Goal: Task Accomplishment & Management: Manage account settings

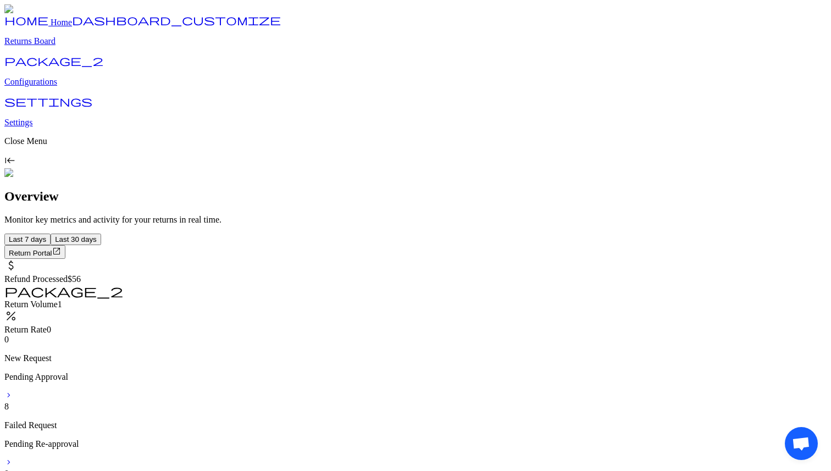
click at [59, 168] on div "home Home dashboard_customize Returns Board package_2 Configurations settings S…" at bounding box center [415, 86] width 823 height 164
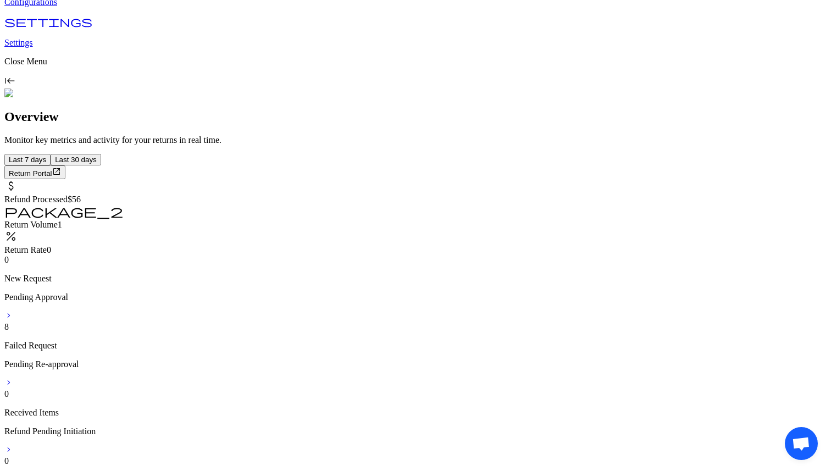
scroll to position [83, 0]
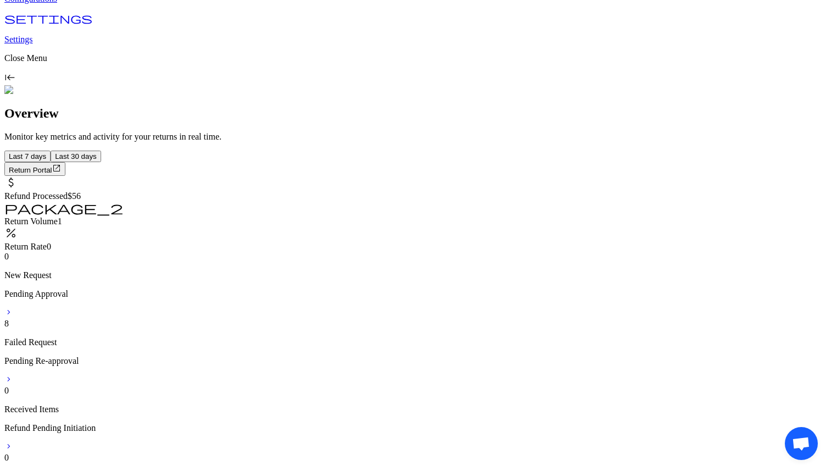
click at [70, 85] on div "home Home dashboard_customize Returns Board package_2 Configurations settings S…" at bounding box center [415, 3] width 823 height 164
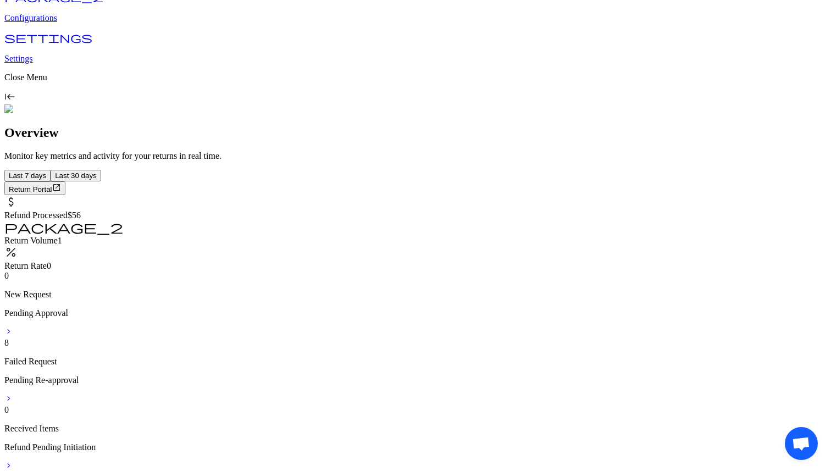
scroll to position [0, 0]
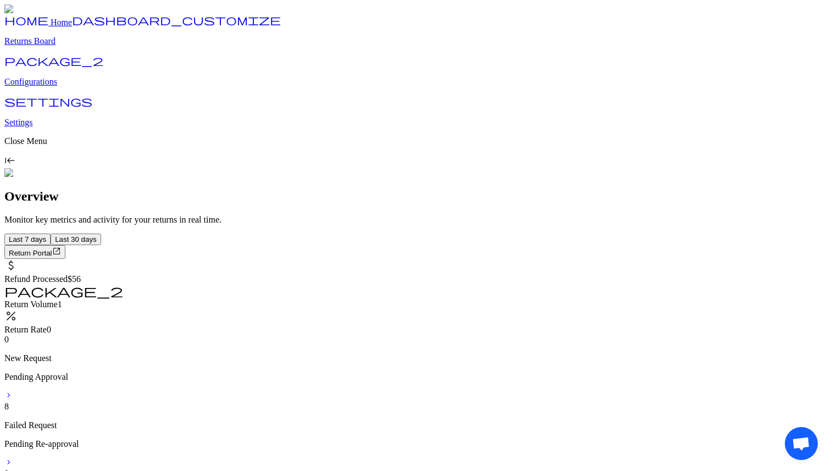
click at [63, 46] on p "Returns Board" at bounding box center [415, 41] width 823 height 10
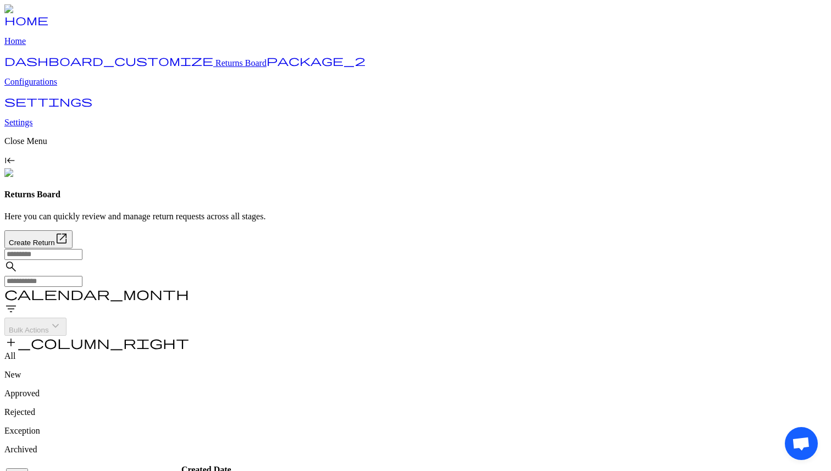
click at [216, 68] on span "Returns Board" at bounding box center [241, 62] width 51 height 9
click at [63, 87] on p "Configurations" at bounding box center [415, 82] width 823 height 10
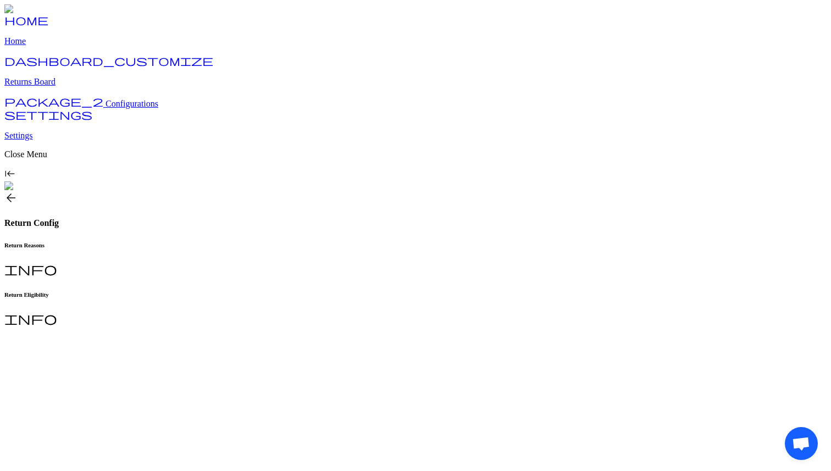
click at [199, 242] on h6 "Return Reasons" at bounding box center [415, 245] width 823 height 7
type input "**********"
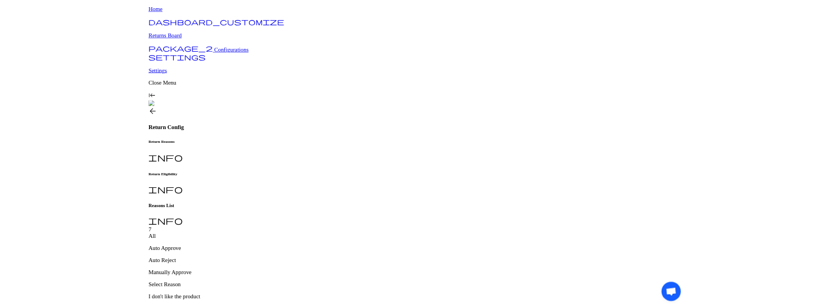
scroll to position [89, 0]
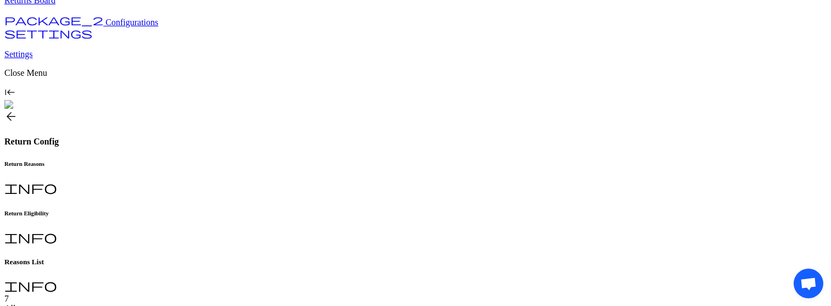
scroll to position [192, 0]
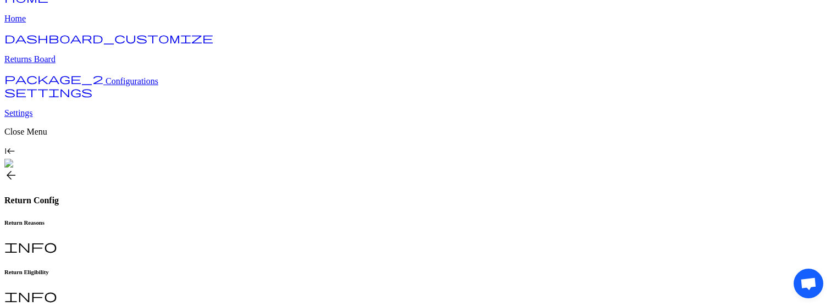
scroll to position [16, 0]
